Goal: Task Accomplishment & Management: Manage account settings

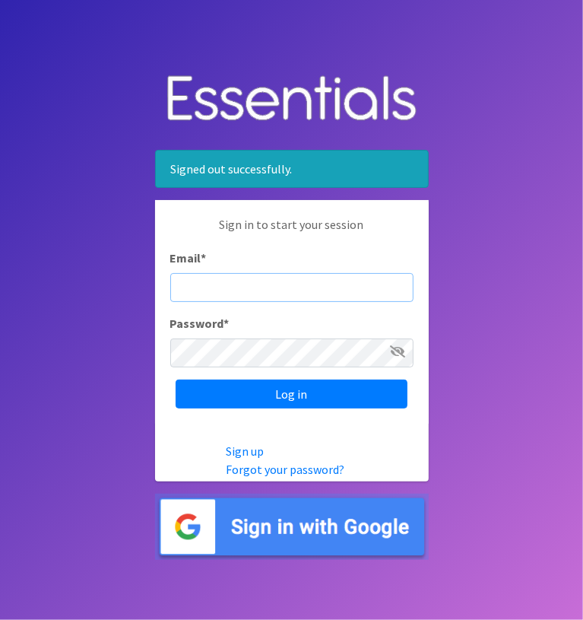
type input "[EMAIL_ADDRESS][DOMAIN_NAME]"
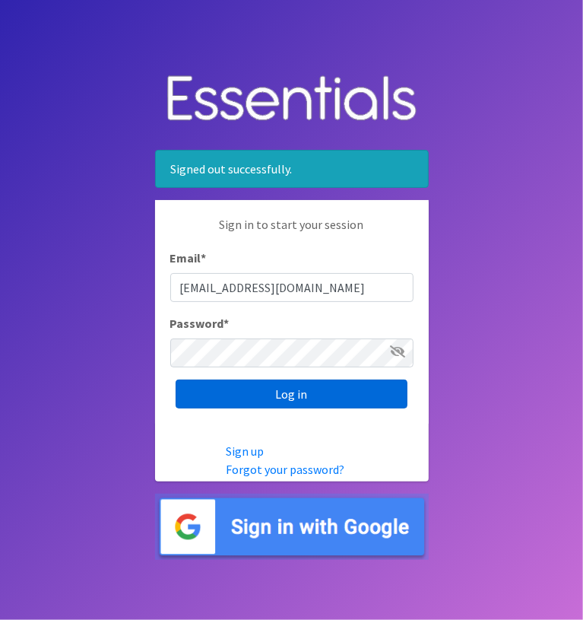
click at [299, 392] on input "Log in" at bounding box center [292, 393] width 232 height 29
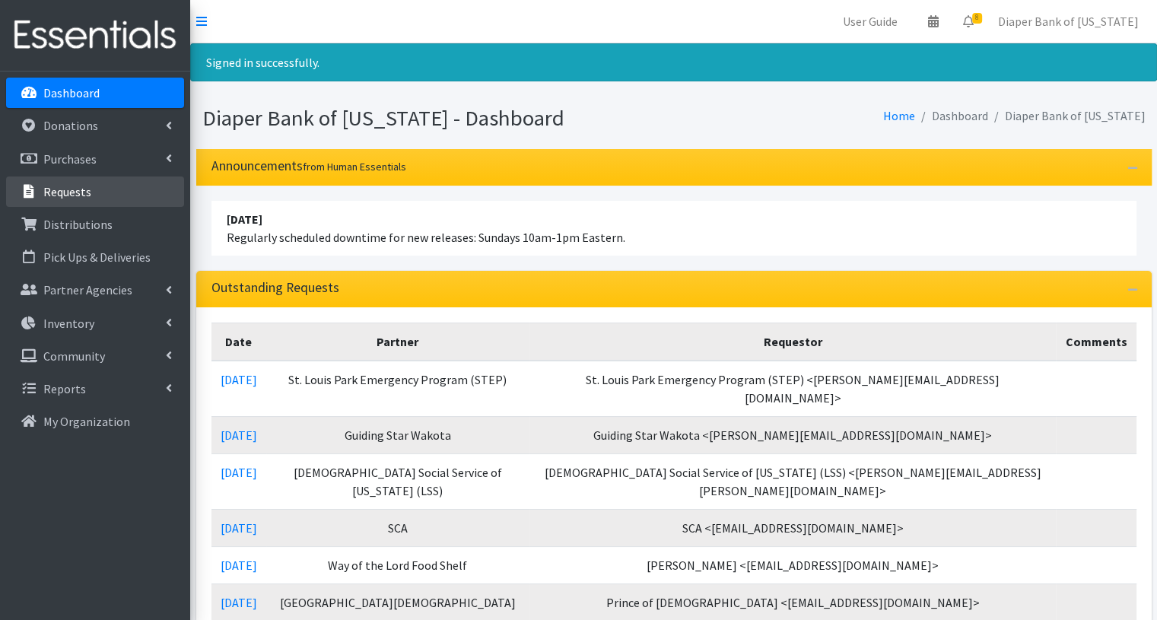
click at [75, 187] on p "Requests" at bounding box center [67, 191] width 48 height 15
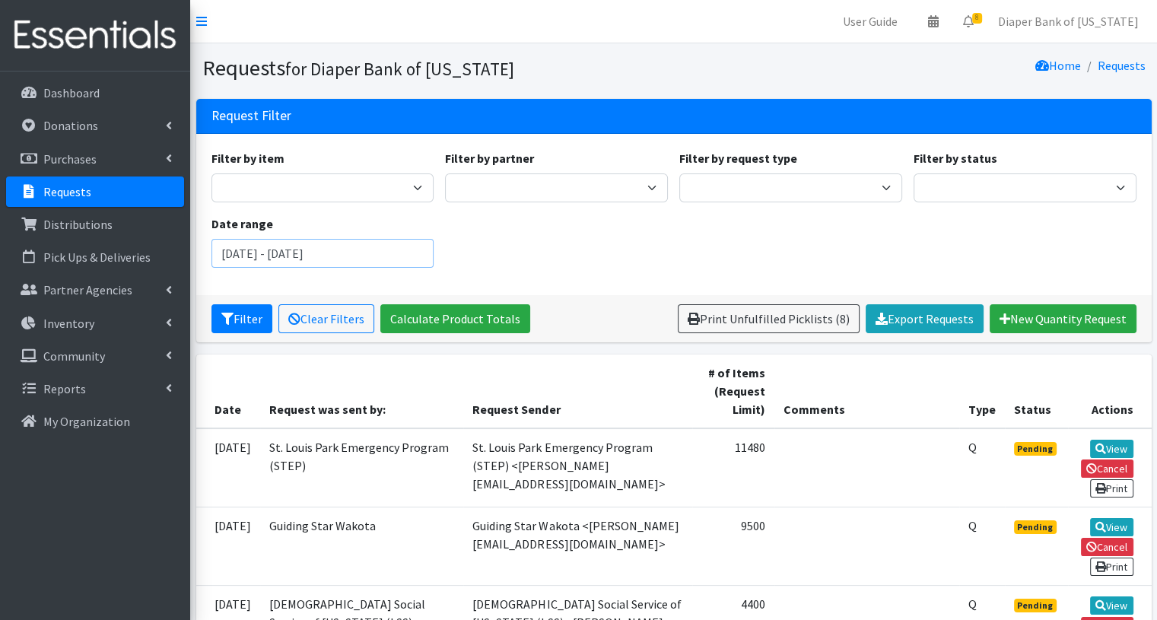
click at [414, 252] on input "August 10, 2025 - November 10, 2025" at bounding box center [322, 253] width 223 height 29
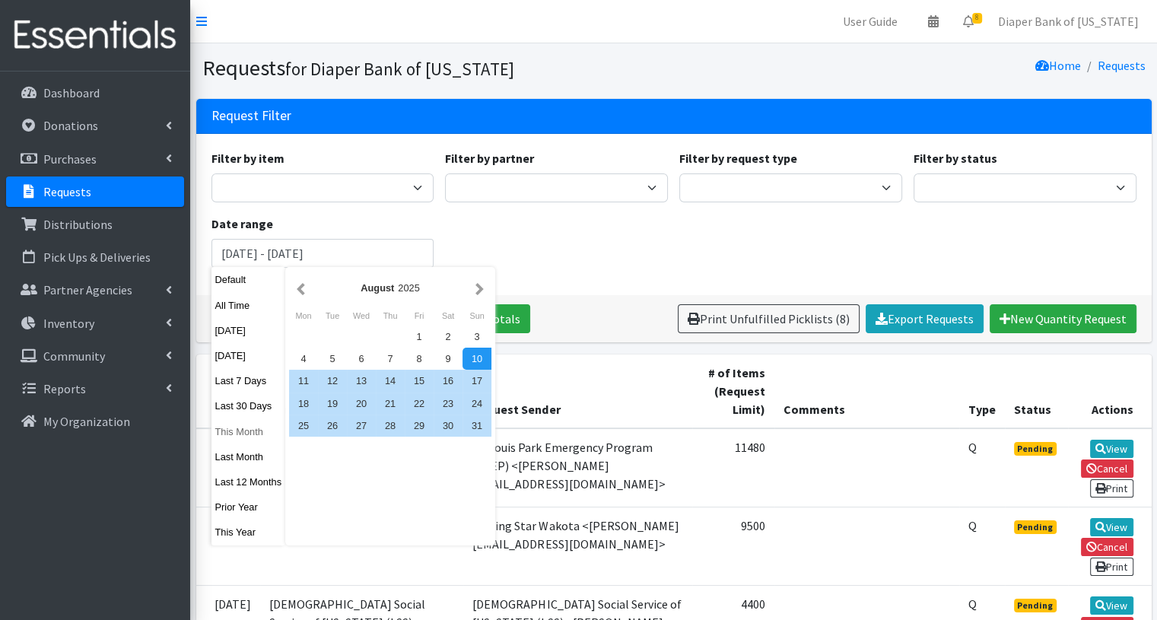
click at [240, 427] on button "This Month" at bounding box center [248, 432] width 75 height 22
type input "October 1, 2025 - October 31, 2025"
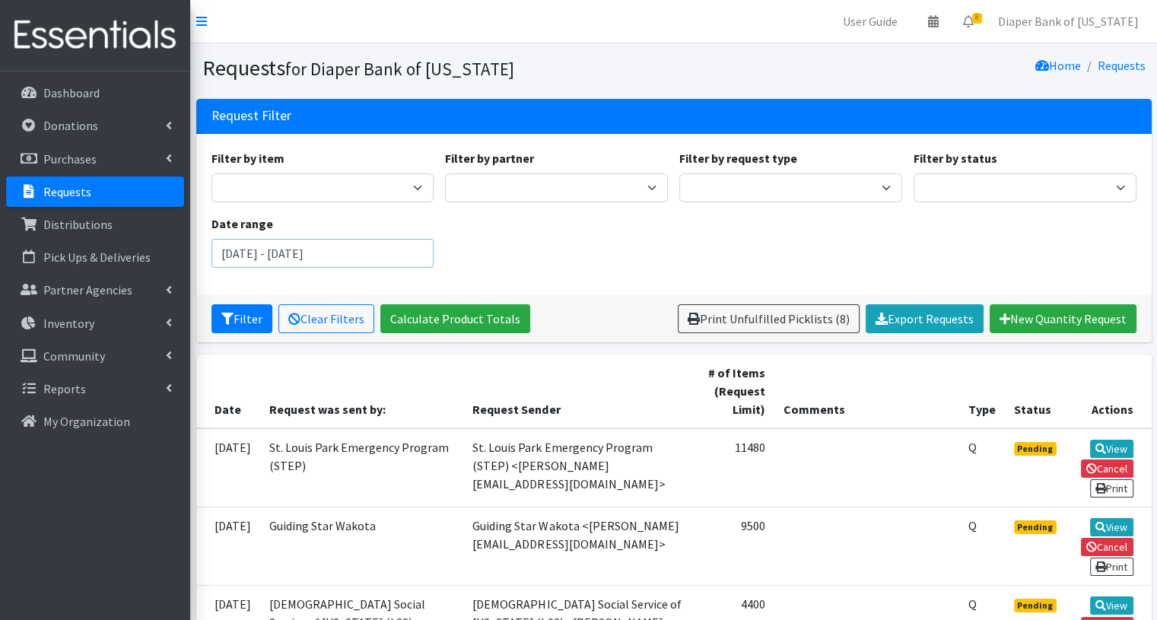
click at [408, 248] on input "October 1, 2025 - October 31, 2025" at bounding box center [322, 253] width 223 height 29
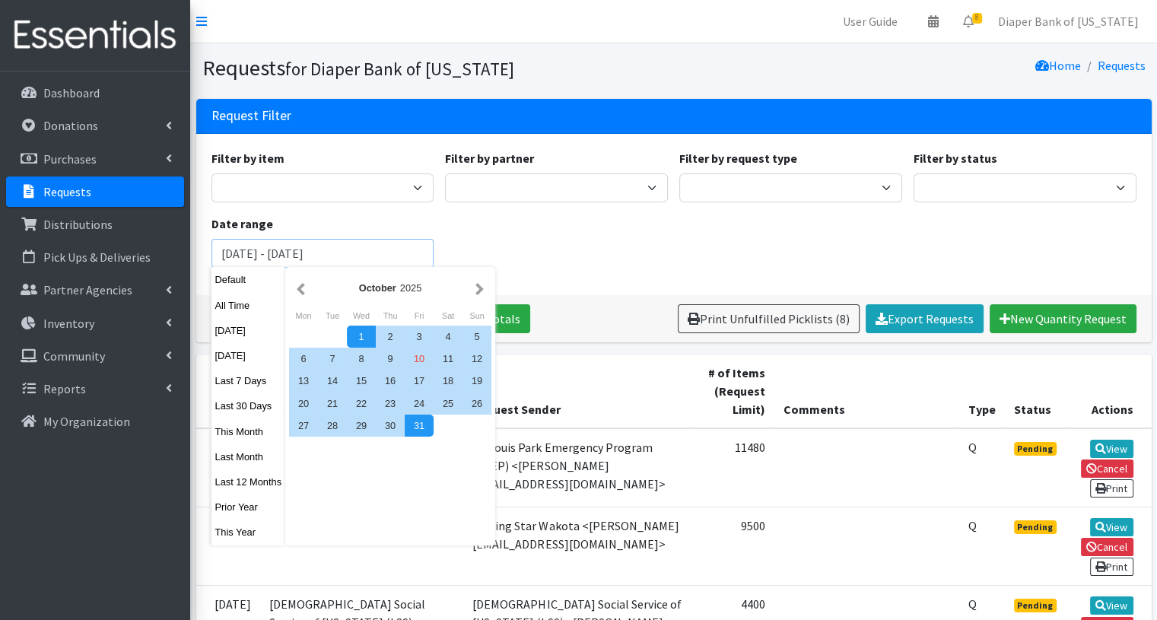
click at [211, 304] on button "Filter" at bounding box center [241, 318] width 61 height 29
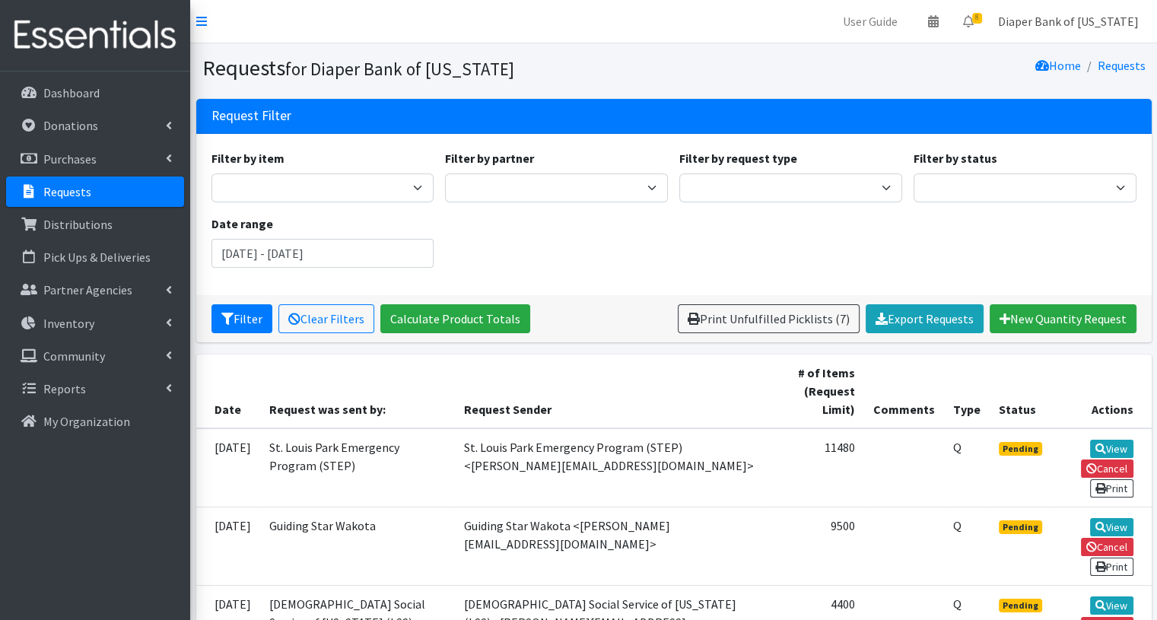
click at [1068, 17] on link "Diaper Bank of Minnesota" at bounding box center [1068, 21] width 165 height 30
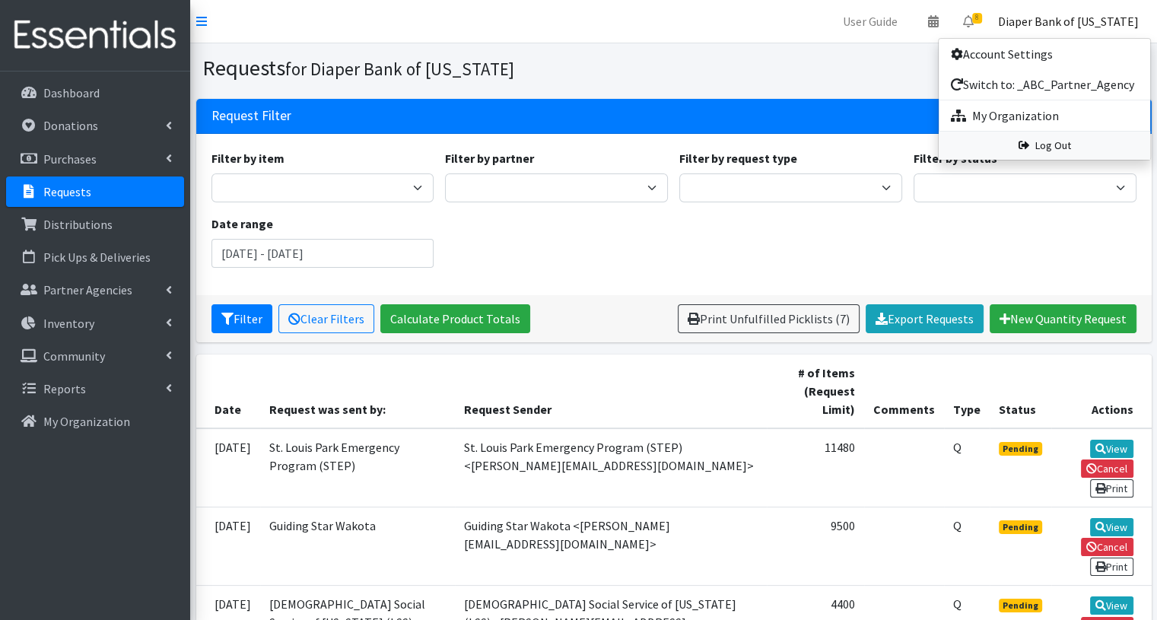
click at [1045, 142] on link "Log Out" at bounding box center [1043, 146] width 211 height 28
